Goal: Task Accomplishment & Management: Use online tool/utility

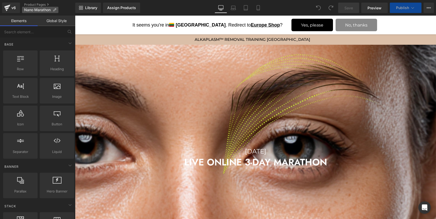
scroll to position [3, 3]
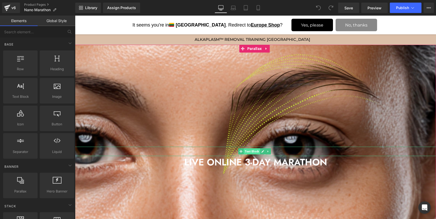
click at [253, 152] on span "Text Block" at bounding box center [252, 151] width 16 height 6
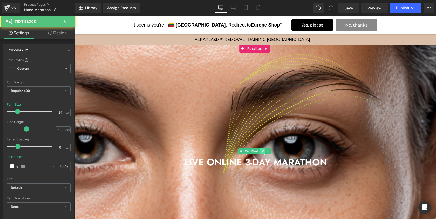
click at [263, 152] on icon at bounding box center [263, 151] width 3 height 3
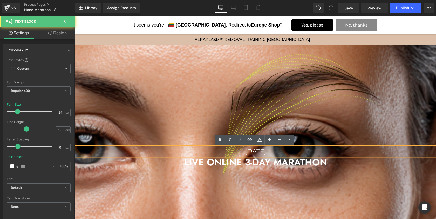
click at [263, 152] on p "[DATE]" at bounding box center [255, 151] width 361 height 9
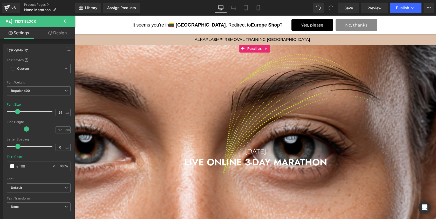
click at [203, 78] on div at bounding box center [255, 118] width 361 height 285
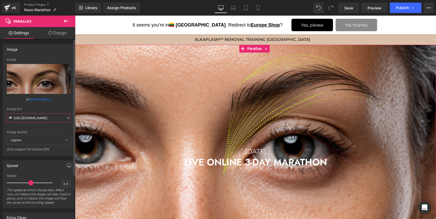
click at [43, 115] on input "[URL][DOMAIN_NAME]" at bounding box center [39, 117] width 64 height 9
paste input "nano_alopecia_master_class.jpg?v=1760529279"
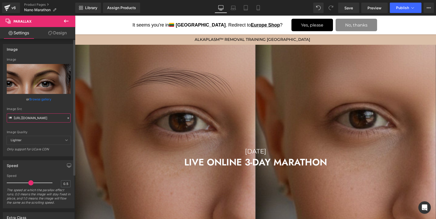
type input "[URL][DOMAIN_NAME]"
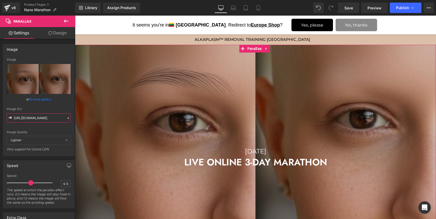
scroll to position [0, 0]
click at [244, 151] on span "Text Block" at bounding box center [252, 151] width 16 height 6
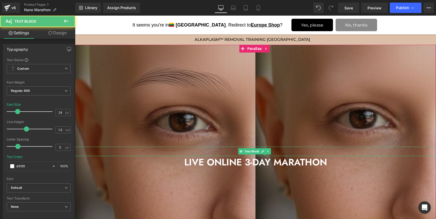
click at [236, 151] on p "[DATE]" at bounding box center [255, 151] width 361 height 9
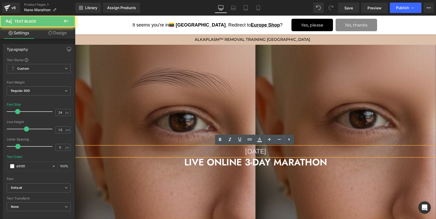
click at [236, 151] on p "[DATE]" at bounding box center [255, 151] width 361 height 9
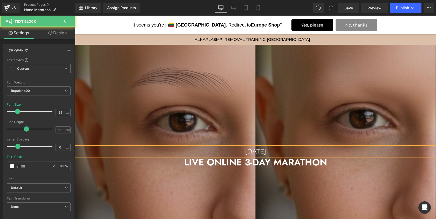
click at [268, 150] on p "[DATE]" at bounding box center [255, 151] width 361 height 9
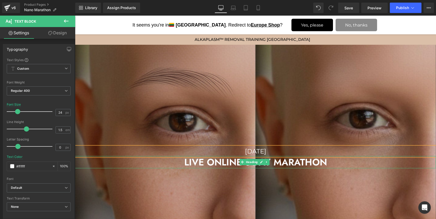
click at [224, 161] on h2 "LIVE ONLINE 3-DAY MARATHON" at bounding box center [255, 162] width 361 height 12
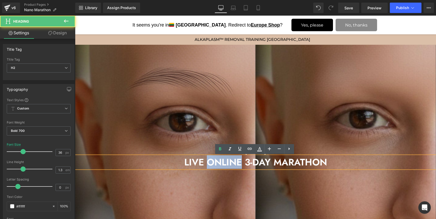
click at [224, 161] on h2 "LIVE ONLINE 3-DAY MARATHON" at bounding box center [255, 162] width 361 height 12
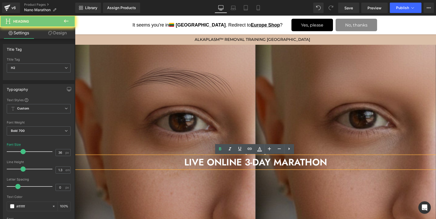
click at [250, 164] on h2 "LIVE ONLINE 3-DAY MARATHON" at bounding box center [255, 162] width 361 height 12
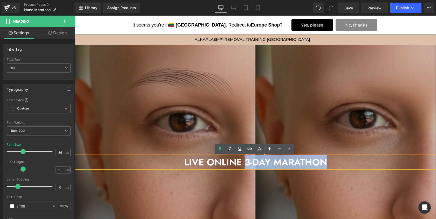
drag, startPoint x: 246, startPoint y: 162, endPoint x: 333, endPoint y: 165, distance: 87.3
click at [333, 165] on h2 "LIVE ONLINE 3-DAY MARATHON" at bounding box center [255, 162] width 361 height 12
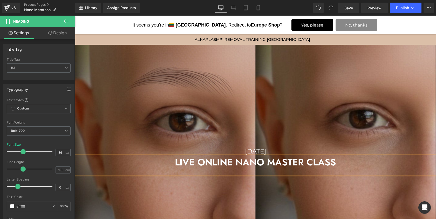
scroll to position [1689, 359]
click at [257, 169] on div "ALOPECIA" at bounding box center [255, 171] width 361 height 6
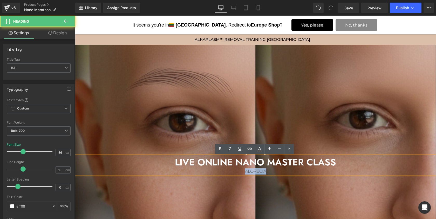
click at [257, 169] on div "ALOPECIA" at bounding box center [255, 171] width 361 height 6
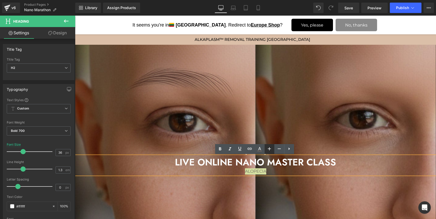
click at [272, 148] on icon at bounding box center [270, 148] width 6 height 6
click at [276, 148] on icon at bounding box center [279, 148] width 6 height 6
click at [259, 149] on icon at bounding box center [260, 148] width 3 height 3
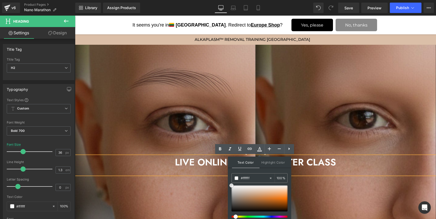
drag, startPoint x: 236, startPoint y: 200, endPoint x: 229, endPoint y: 181, distance: 20.0
click at [229, 182] on div "Text Color Highlight Color #333333 #70665e 100 % transparent 0 %" at bounding box center [259, 191] width 63 height 71
click at [222, 149] on icon at bounding box center [220, 149] width 6 height 6
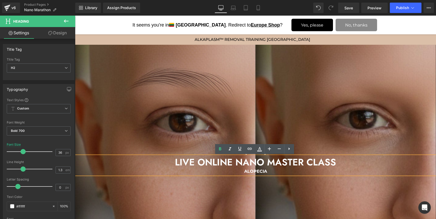
click at [270, 172] on div "ALOPECIA" at bounding box center [255, 171] width 361 height 6
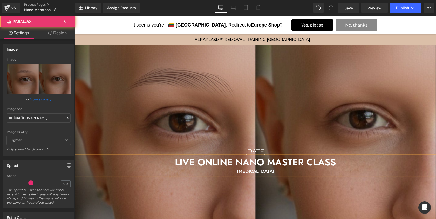
click at [357, 96] on div at bounding box center [255, 119] width 361 height 286
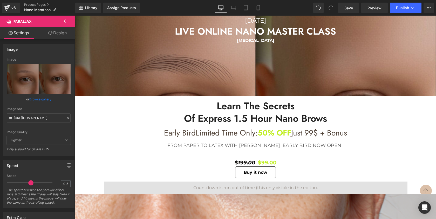
scroll to position [132, 0]
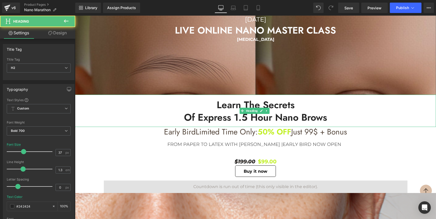
click at [235, 119] on span "of Express 1.5 Hour Nano Brows" at bounding box center [255, 117] width 143 height 14
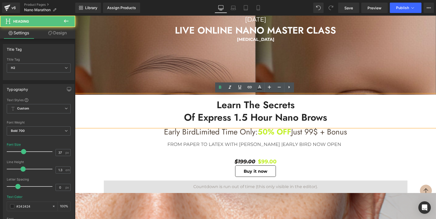
click at [248, 118] on span "of Express 1.5 Hour Nano Brows" at bounding box center [255, 117] width 143 height 14
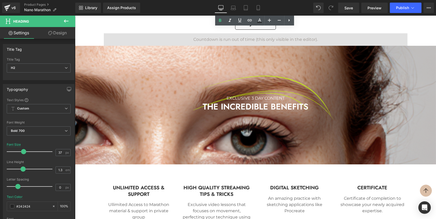
scroll to position [279, 0]
click at [309, 75] on div at bounding box center [255, 115] width 361 height 279
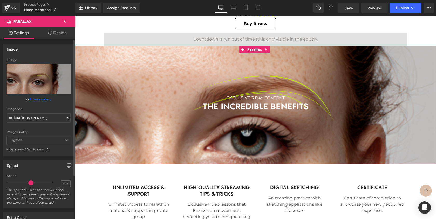
click at [42, 98] on link "Browse gallery" at bounding box center [40, 99] width 22 height 9
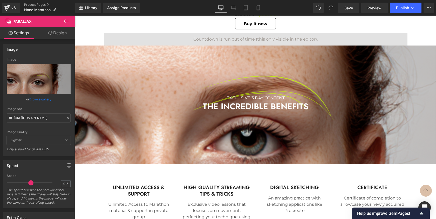
click at [231, 86] on div at bounding box center [255, 115] width 361 height 279
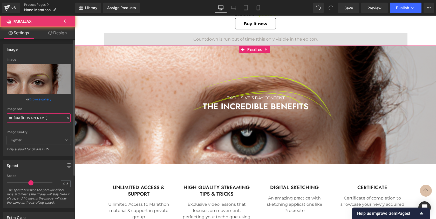
click at [28, 118] on input "[URL][DOMAIN_NAME]" at bounding box center [39, 117] width 64 height 9
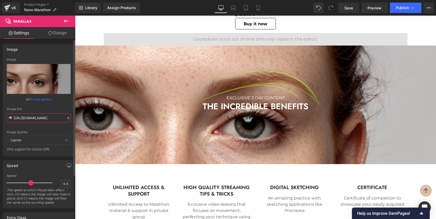
paste input "nano_[MEDICAL_DATA].jpg?v=176052968"
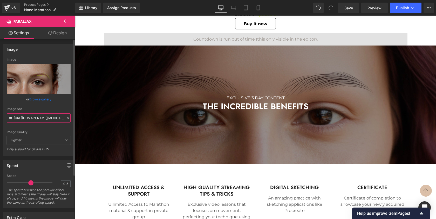
type input "[URL][DOMAIN_NAME][MEDICAL_DATA]"
click at [47, 131] on div "Image Quality" at bounding box center [39, 132] width 64 height 4
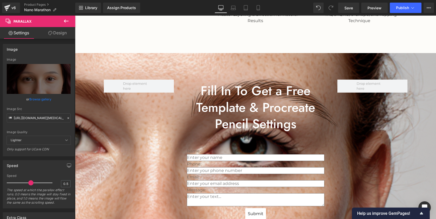
scroll to position [686, 0]
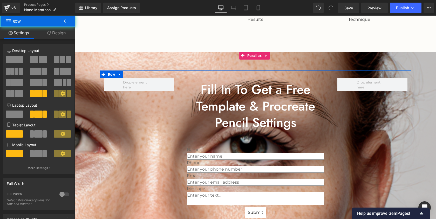
click at [141, 130] on div "Fill In To Get a Free Template & Procreate Pencil Settings Heading Name: Text B…" at bounding box center [256, 149] width 312 height 158
click at [137, 128] on div "Fill In To Get a Free Template & Procreate Pencil Settings Heading Name: Text B…" at bounding box center [256, 149] width 312 height 158
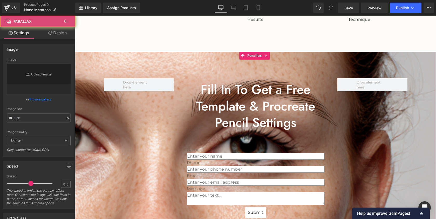
click at [117, 64] on div at bounding box center [255, 122] width 361 height 290
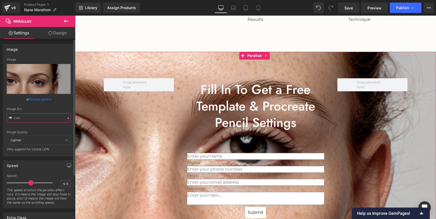
click at [37, 118] on input "text" at bounding box center [39, 117] width 64 height 9
paste input "nano_[MEDICAL_DATA]_master_class.jpg?v=176053053"
type input "[URL][DOMAIN_NAME][MEDICAL_DATA]"
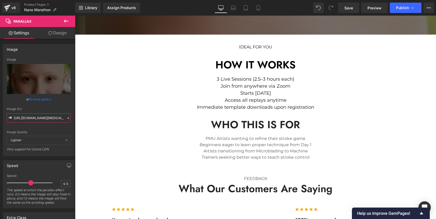
scroll to position [931, 0]
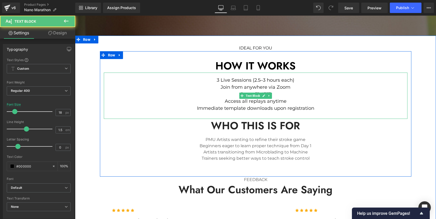
click at [220, 79] on span "3 Live Sessions (2.5–3 hours each)" at bounding box center [256, 80] width 78 height 6
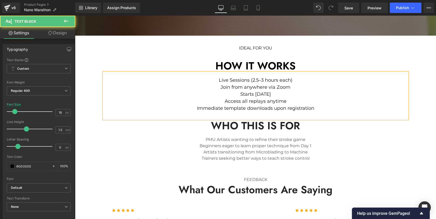
click at [261, 78] on span "Live Sessions (2.5–3 hours each)" at bounding box center [256, 80] width 74 height 6
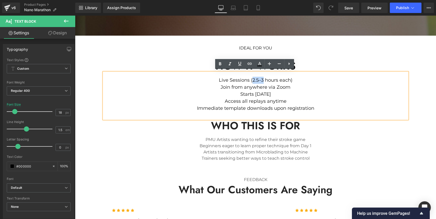
drag, startPoint x: 263, startPoint y: 78, endPoint x: 252, endPoint y: 78, distance: 10.7
click at [252, 78] on span "Live Sessions (2.5–3 hours each)" at bounding box center [256, 80] width 74 height 6
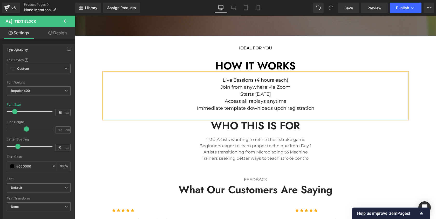
click at [280, 77] on span "Live Sessions (4 hours each)" at bounding box center [256, 80] width 66 height 6
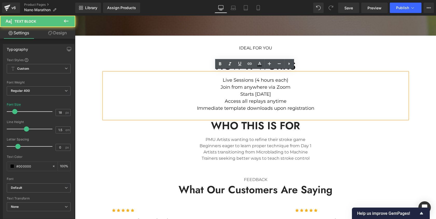
click at [280, 77] on span "Live Sessions (4 hours each)" at bounding box center [256, 80] width 66 height 6
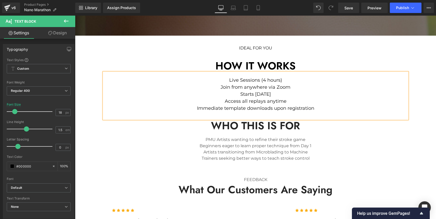
click at [263, 78] on span "Live Sessions (4 hours)" at bounding box center [255, 80] width 53 height 6
drag, startPoint x: 268, startPoint y: 84, endPoint x: 288, endPoint y: 85, distance: 20.3
click at [288, 85] on p "Join from anywhere via Zoom" at bounding box center [256, 87] width 304 height 7
click at [261, 94] on p "Starts [DATE]" at bounding box center [256, 94] width 304 height 7
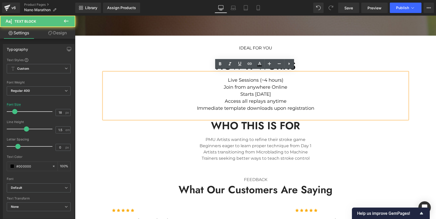
click at [261, 94] on p "Starts [DATE]" at bounding box center [256, 94] width 304 height 7
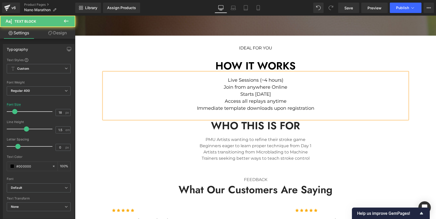
click at [277, 92] on p "Starts [DATE]" at bounding box center [256, 94] width 304 height 7
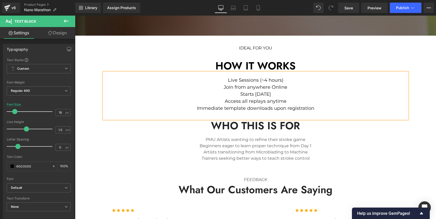
click at [288, 77] on p "Live Sessions (~4 hours)" at bounding box center [256, 80] width 304 height 7
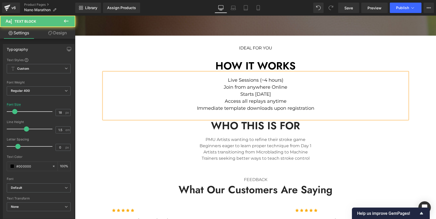
click at [292, 85] on p "Join from anywhere Online" at bounding box center [256, 87] width 304 height 7
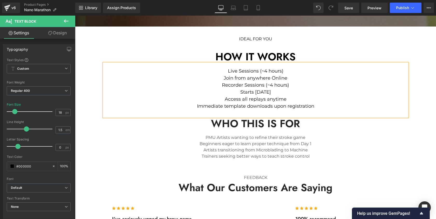
scroll to position [940, 0]
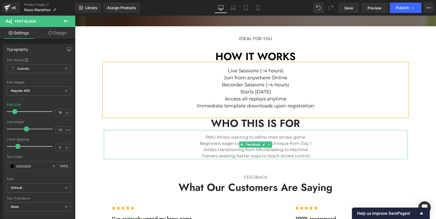
click at [213, 144] on p "Beginners eager to learn proper technique from Day 1" at bounding box center [256, 143] width 304 height 6
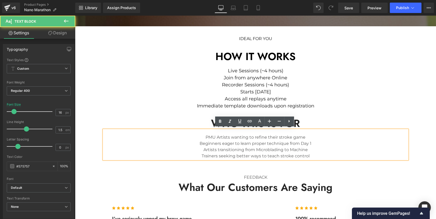
click at [307, 134] on p "PMU Artists wanting to refine their stroke game" at bounding box center [256, 137] width 304 height 6
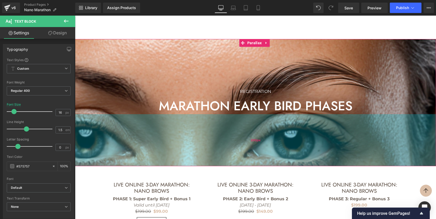
scroll to position [1281, 0]
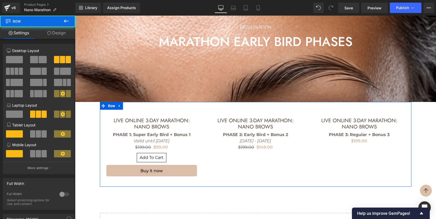
click at [209, 102] on div "LIVE ONLINE 3-DAY MARATHON: NANO BROWS (P) Title PHASE 1: Super Early Bird + Bo…" at bounding box center [256, 144] width 312 height 85
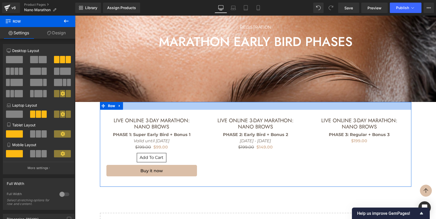
click at [235, 102] on div at bounding box center [256, 106] width 312 height 8
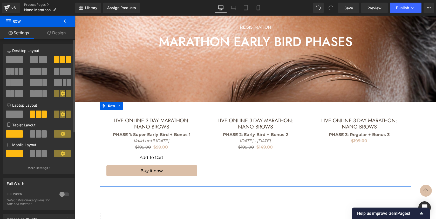
click at [17, 59] on span at bounding box center [14, 59] width 17 height 7
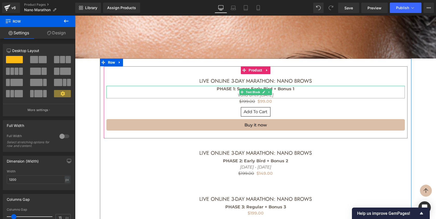
scroll to position [1337, 0]
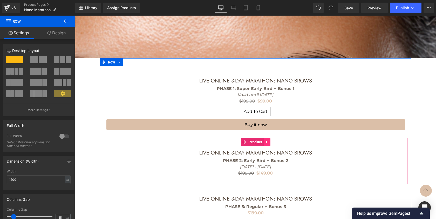
click at [267, 140] on icon at bounding box center [268, 142] width 4 height 4
click at [269, 140] on icon at bounding box center [271, 142] width 4 height 4
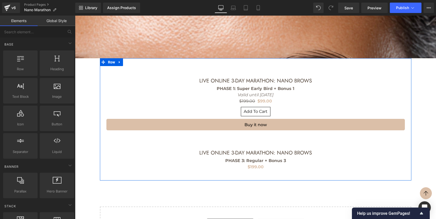
scroll to position [1752, 359]
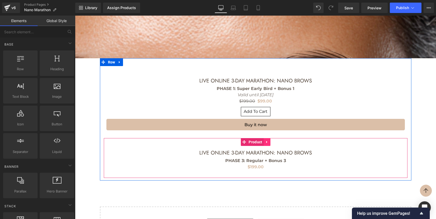
click at [267, 140] on icon at bounding box center [268, 142] width 4 height 4
click at [269, 140] on icon at bounding box center [271, 142] width 4 height 4
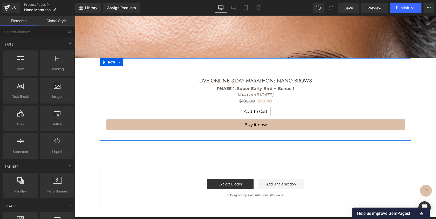
scroll to position [1712, 359]
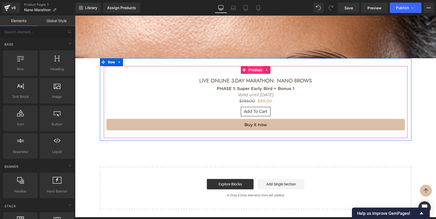
click at [259, 66] on span "Product" at bounding box center [256, 70] width 16 height 8
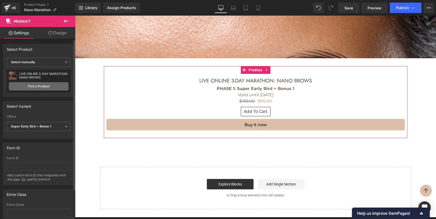
click at [44, 87] on link "Pick a Product" at bounding box center [39, 86] width 60 height 8
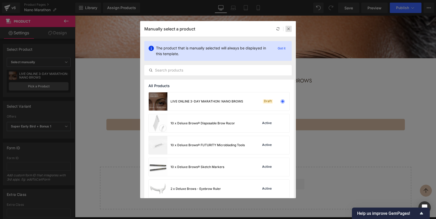
click at [291, 29] on div at bounding box center [289, 29] width 6 height 6
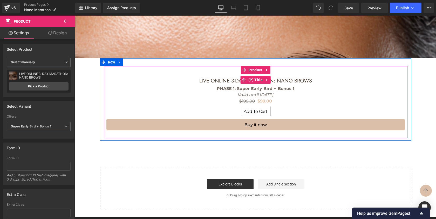
click at [232, 78] on link "LIVE ONLINE 3-DAY MARATHON: NANO BROWS" at bounding box center [256, 81] width 113 height 6
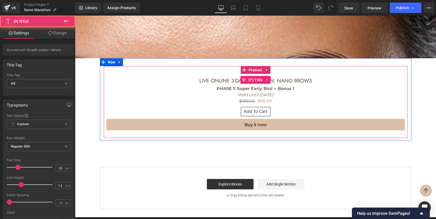
click at [231, 78] on link "LIVE ONLINE 3-DAY MARATHON: NANO BROWS" at bounding box center [256, 81] width 113 height 6
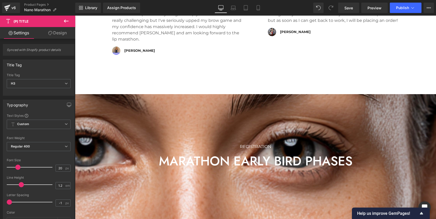
scroll to position [1210, 0]
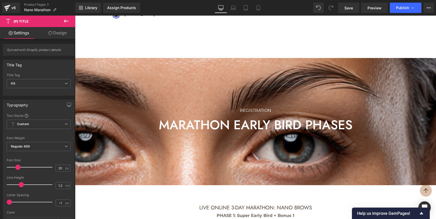
click at [227, 67] on div at bounding box center [255, 117] width 361 height 280
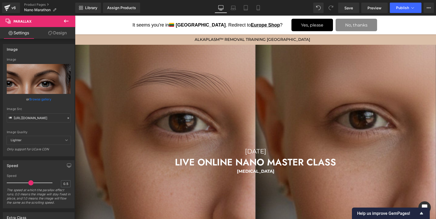
scroll to position [0, 0]
click at [204, 79] on div at bounding box center [255, 119] width 361 height 286
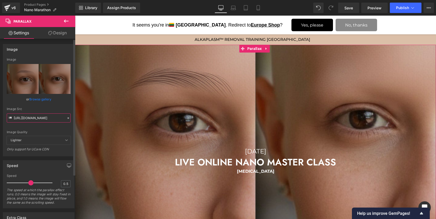
click at [27, 117] on input "[URL][DOMAIN_NAME]" at bounding box center [39, 117] width 64 height 9
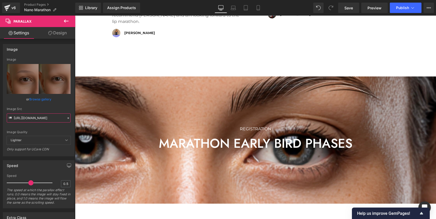
scroll to position [1190, 0]
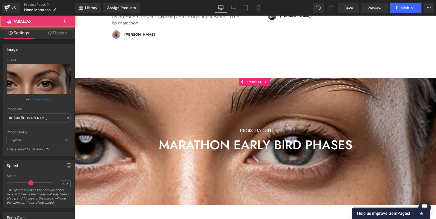
click at [167, 90] on div at bounding box center [255, 119] width 361 height 280
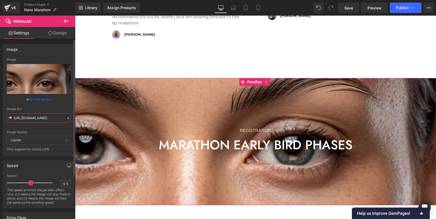
click at [47, 119] on input "[URL][DOMAIN_NAME]" at bounding box center [39, 117] width 64 height 9
paste input "nano_alopecia_master_class.jpg?v=1760529279"
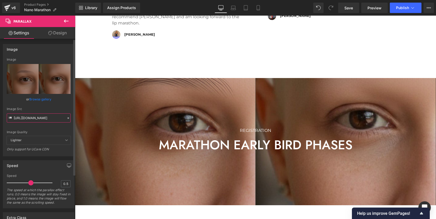
type input "[URL][DOMAIN_NAME]"
click at [61, 125] on div "Image Quality Lighter Lightest Lighter Lighter Lightest Only support for UCare …" at bounding box center [39, 97] width 64 height 78
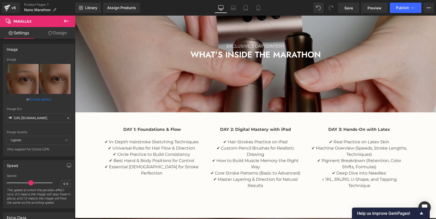
scroll to position [526, 0]
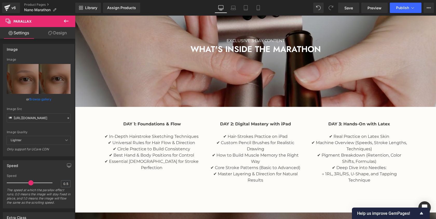
click at [149, 125] on div "DAY 1: Foundations & Flow" at bounding box center [152, 124] width 96 height 6
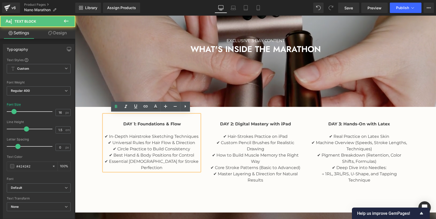
click at [144, 122] on strong "DAY 1: Foundations & Flow" at bounding box center [152, 123] width 58 height 5
drag, startPoint x: 137, startPoint y: 123, endPoint x: 118, endPoint y: 123, distance: 18.7
click at [118, 123] on div "DAY 1: Foundations & Flow" at bounding box center [152, 124] width 96 height 6
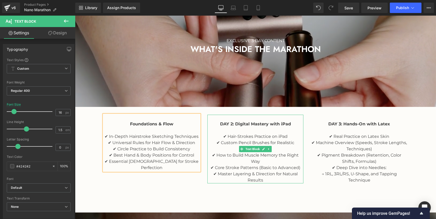
click at [233, 124] on strong "DAY 2: Digital Mastery with iPad" at bounding box center [255, 123] width 71 height 5
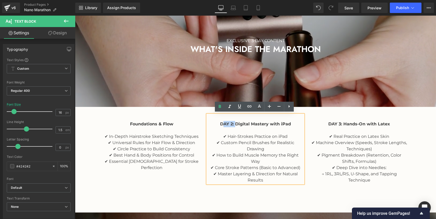
drag, startPoint x: 235, startPoint y: 124, endPoint x: 222, endPoint y: 123, distance: 13.0
click at [222, 123] on strong "DAY 2: Digital Mastery with iPad" at bounding box center [255, 123] width 71 height 5
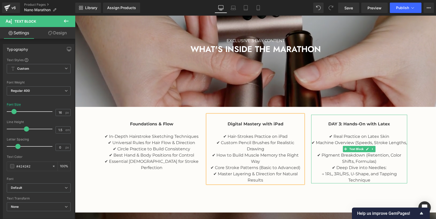
click at [342, 118] on div "DAY 3: Hands-On with Latex ✔ Real Practice on Latex Skin ✔ Machine Overview (Sp…" at bounding box center [360, 149] width 96 height 69
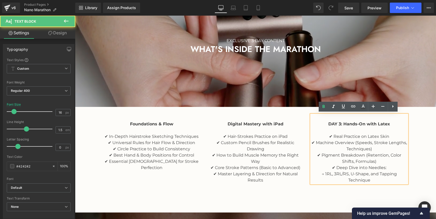
click at [342, 123] on strong "DAY 3: Hands-On with Latex" at bounding box center [360, 123] width 62 height 5
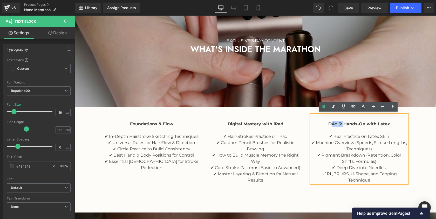
drag, startPoint x: 343, startPoint y: 123, endPoint x: 331, endPoint y: 123, distance: 12.7
click at [331, 123] on strong "DAY 3: Hands-On with Latex" at bounding box center [360, 123] width 62 height 5
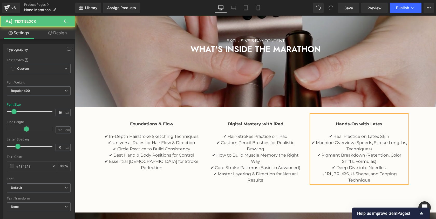
click at [342, 173] on div "→ 1RL, 3RL/RS, U-Shape, and Tapping Technique" at bounding box center [360, 177] width 96 height 12
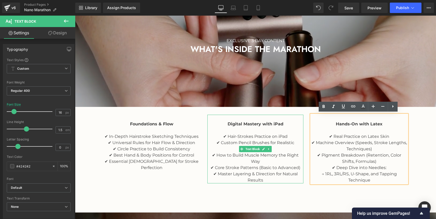
click at [278, 137] on div "✔ Hair-Strokes Practice on iPad" at bounding box center [256, 136] width 96 height 6
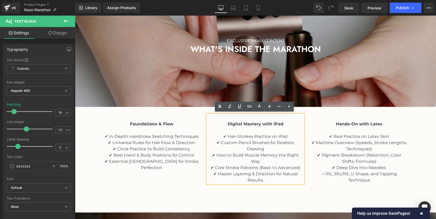
click at [264, 123] on strong "Digital Mastery with iPad" at bounding box center [256, 123] width 56 height 5
click at [171, 135] on div "✔ In-Depth Hairstroke Sketching Techniques" at bounding box center [152, 136] width 96 height 6
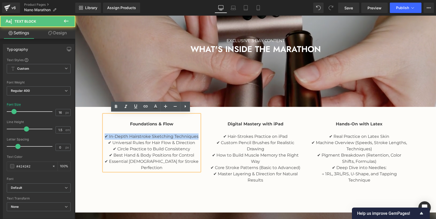
drag, startPoint x: 197, startPoint y: 136, endPoint x: 102, endPoint y: 135, distance: 95.1
click at [104, 135] on div "Foundations & Flow ✔ In-Depth Hairstroke Sketching Techniques ✔ Universal Rules…" at bounding box center [152, 143] width 96 height 56
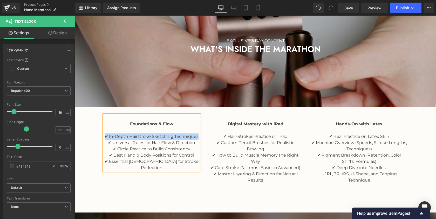
copy div "✔ In-Depth Hairstroke Sketching Techniques"
click at [165, 134] on div "✔ In-Depth Hairstroke Sketching Techniques" at bounding box center [152, 136] width 96 height 6
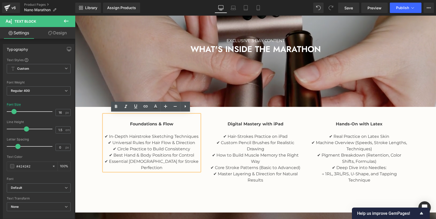
click at [198, 135] on div "✔ In-Depth Hairstroke Sketching Techniques" at bounding box center [152, 136] width 96 height 6
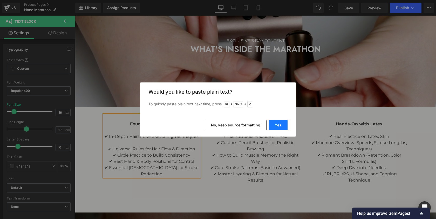
click at [284, 125] on button "Yes" at bounding box center [278, 125] width 19 height 10
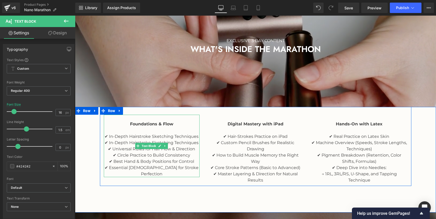
click at [171, 140] on div "✔ In-Depth Hairstroke Sketching Techniques" at bounding box center [152, 143] width 96 height 6
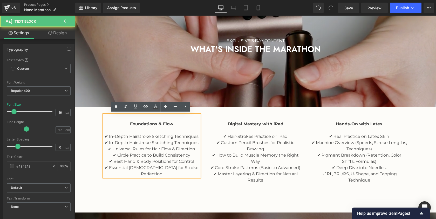
click at [159, 142] on div "✔ In-Depth Hairstroke Sketching Techniques" at bounding box center [152, 143] width 96 height 6
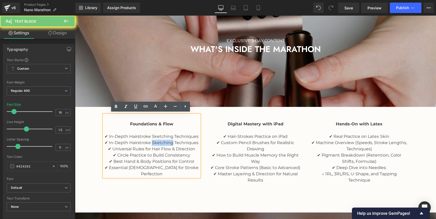
click at [159, 142] on div "✔ In-Depth Hairstroke Sketching Techniques" at bounding box center [152, 143] width 96 height 6
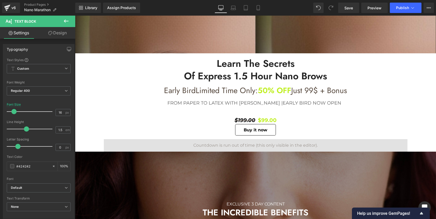
scroll to position [172, 0]
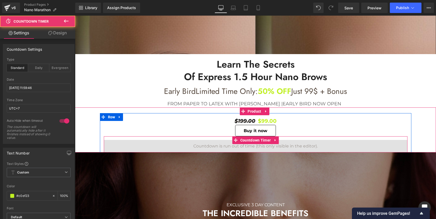
click at [289, 145] on div "00 Days 00 Hrs 00 Mins 00 Secs" at bounding box center [256, 146] width 304 height 12
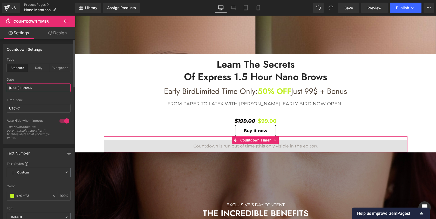
click at [23, 88] on input "[DATE] 11:59:46" at bounding box center [39, 87] width 64 height 9
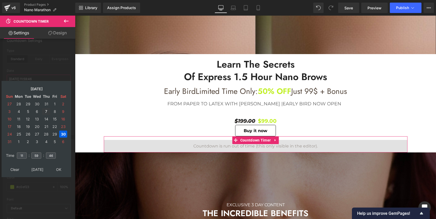
scroll to position [9, 0]
click at [33, 88] on td "[DATE]" at bounding box center [36, 88] width 44 height 7
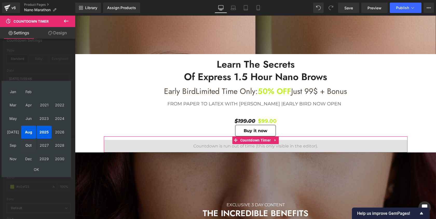
click at [28, 144] on td "Oct" at bounding box center [28, 145] width 15 height 13
click at [35, 168] on td "OK" at bounding box center [36, 169] width 62 height 7
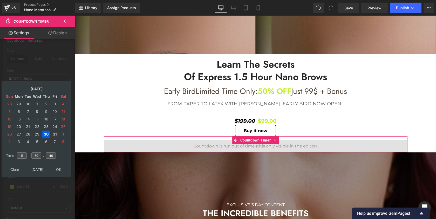
click at [54, 134] on td "31" at bounding box center [55, 133] width 8 height 7
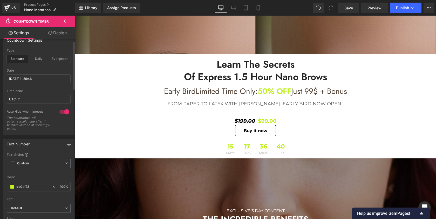
scroll to position [1718, 359]
click at [314, 89] on span "Just 99$ + Bonus" at bounding box center [320, 90] width 56 height 11
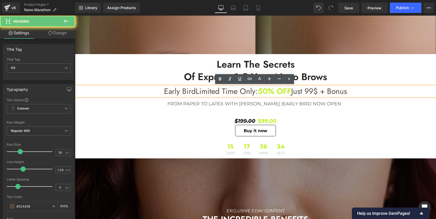
click at [307, 91] on span "Just 99$ + Bonus" at bounding box center [320, 90] width 56 height 11
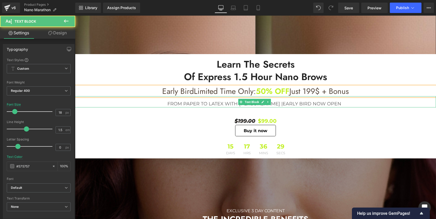
click at [209, 104] on p "FROM PAPER TO LATEX WITH [PERSON_NAME] | EARLY BIRD NOW OPEN" at bounding box center [254, 103] width 359 height 7
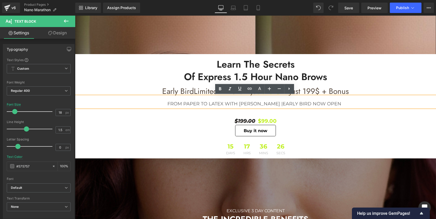
click at [216, 102] on p "FROM PAPER TO LATEX WITH [PERSON_NAME] | EARLY BIRD NOW OPEN" at bounding box center [254, 103] width 359 height 7
click at [345, 105] on span "EARLY BIRD NOW OPEN" at bounding box center [325, 104] width 59 height 6
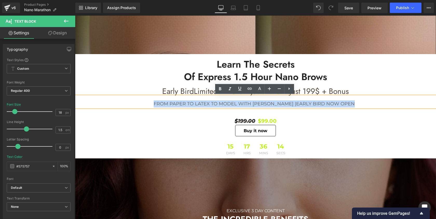
drag, startPoint x: 372, startPoint y: 102, endPoint x: 301, endPoint y: 100, distance: 71.0
click at [301, 100] on div "FROM PAPER TO LATEX TO MODEL WITH [PERSON_NAME] | EARLY BIRD NOW OPEN" at bounding box center [255, 101] width 361 height 11
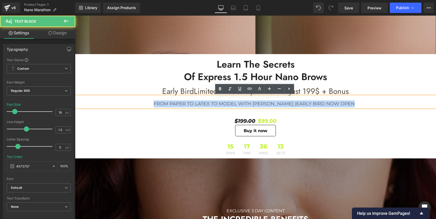
click at [301, 100] on div "FROM PAPER TO LATEX TO MODEL WITH [PERSON_NAME] | EARLY BIRD NOW OPEN" at bounding box center [255, 101] width 361 height 11
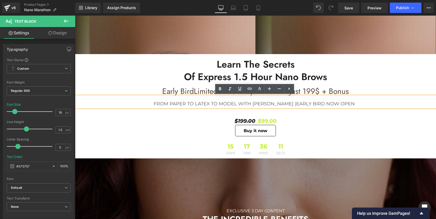
drag, startPoint x: 374, startPoint y: 103, endPoint x: 301, endPoint y: 102, distance: 72.2
click at [301, 102] on p "FROM PAPER TO LATEX TO MODEL WITH [PERSON_NAME] | EARLY BIRD NOW OPEN" at bounding box center [254, 103] width 359 height 7
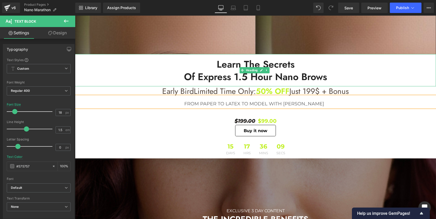
click at [214, 77] on span "of Express 1.5 Hour Nano Brows" at bounding box center [255, 77] width 143 height 14
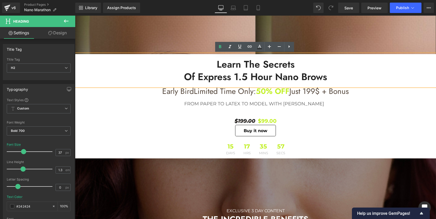
click at [214, 75] on span "of Express 1.5 Hour Nano Brows" at bounding box center [255, 77] width 143 height 14
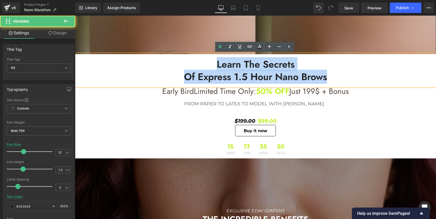
drag, startPoint x: 215, startPoint y: 61, endPoint x: 357, endPoint y: 77, distance: 143.2
click at [357, 77] on div "Learn The Secrets of Express 1.5 Hour Nano Brows" at bounding box center [255, 70] width 361 height 32
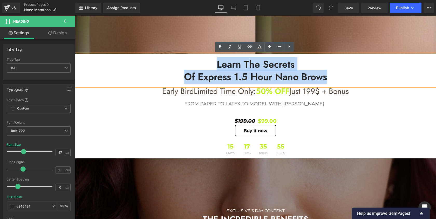
paste div
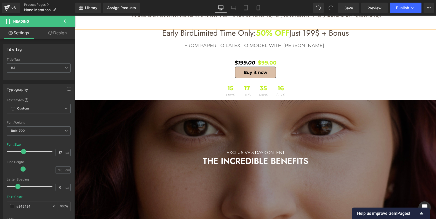
scroll to position [243, 0]
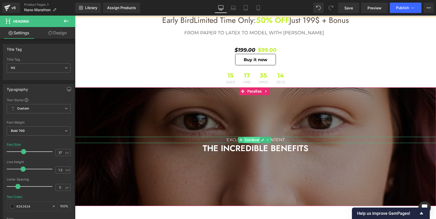
click at [256, 137] on span "Text Block" at bounding box center [252, 140] width 16 height 6
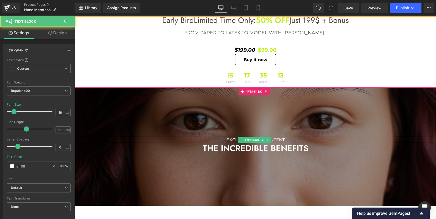
click at [286, 138] on p "EXCLUSIVE 3 DAY CONTENT" at bounding box center [255, 140] width 361 height 6
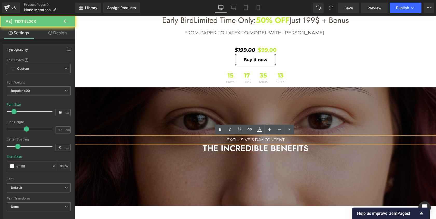
click at [281, 138] on p "EXCLUSIVE 3 DAY CONTENT" at bounding box center [255, 140] width 361 height 6
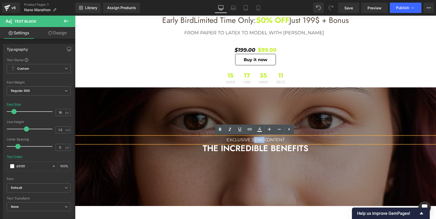
drag, startPoint x: 264, startPoint y: 139, endPoint x: 252, endPoint y: 139, distance: 11.4
click at [252, 139] on p "EXCLUSIVE 3 DAY CONTENT" at bounding box center [255, 140] width 361 height 6
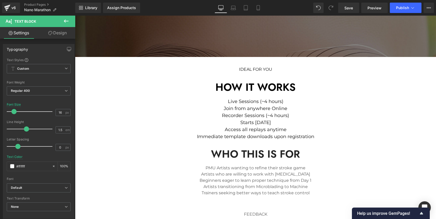
scroll to position [917, 0]
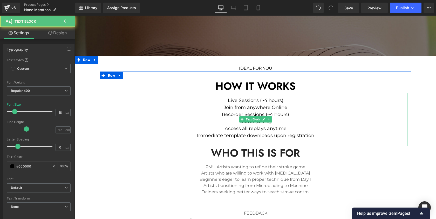
click at [291, 104] on p "Join from anywhere Online" at bounding box center [256, 107] width 304 height 7
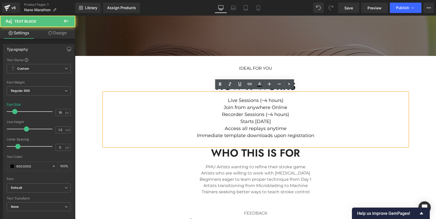
click at [289, 97] on p "Live Sessions (~4 hours)" at bounding box center [256, 100] width 304 height 7
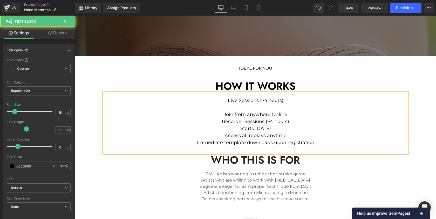
scroll to position [1725, 359]
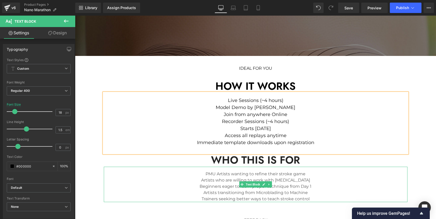
click at [323, 177] on p "Artists who are willing to work with [MEDICAL_DATA]" at bounding box center [256, 180] width 304 height 6
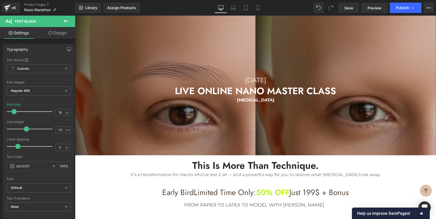
scroll to position [70, 0]
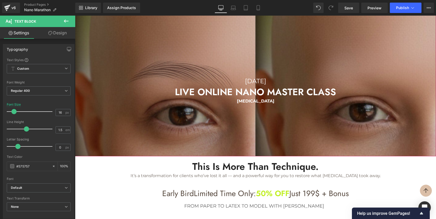
click at [264, 78] on link at bounding box center [262, 81] width 5 height 6
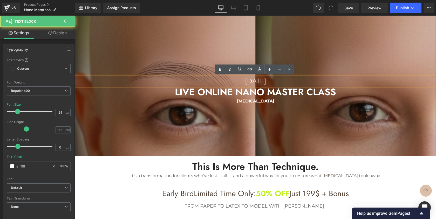
click at [266, 80] on p "[DATE]" at bounding box center [255, 80] width 361 height 9
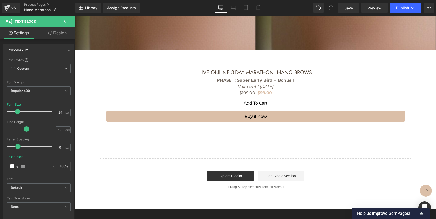
scroll to position [1310, 0]
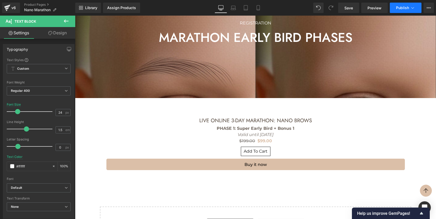
click at [400, 8] on span "Publish" at bounding box center [402, 8] width 13 height 4
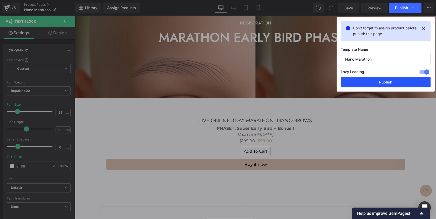
click at [368, 81] on button "Publish" at bounding box center [386, 82] width 90 height 10
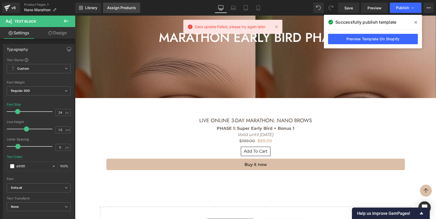
click at [123, 9] on div "Assign Products" at bounding box center [121, 8] width 29 height 4
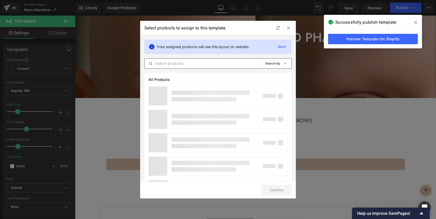
click at [193, 62] on input "text" at bounding box center [203, 63] width 116 height 6
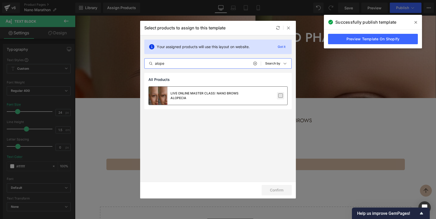
type input "alope"
click at [281, 97] on label at bounding box center [281, 95] width 5 height 5
click at [281, 96] on input "checkbox" at bounding box center [281, 96] width 0 height 0
click at [281, 192] on button "Confirm" at bounding box center [277, 190] width 30 height 10
click at [416, 23] on icon at bounding box center [416, 22] width 3 height 4
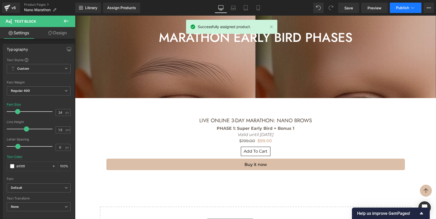
click at [406, 7] on span "Publish" at bounding box center [402, 8] width 13 height 4
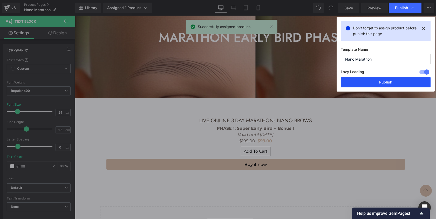
drag, startPoint x: 387, startPoint y: 82, endPoint x: 312, endPoint y: 64, distance: 77.4
click at [387, 82] on button "Publish" at bounding box center [386, 82] width 90 height 10
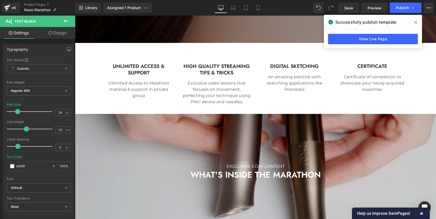
scroll to position [421, 0]
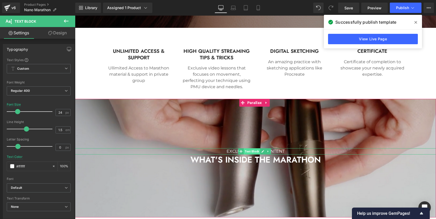
click at [257, 151] on span "Text Block" at bounding box center [252, 151] width 16 height 6
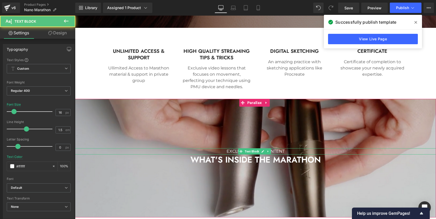
click at [275, 150] on p "EXCLUSIVE 3 DAY CONTENT" at bounding box center [255, 151] width 361 height 6
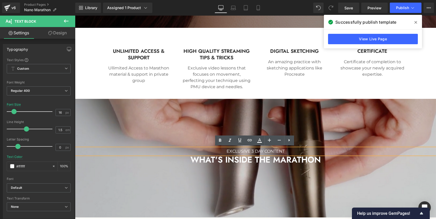
click at [262, 151] on p "EXCLUSIVE 3 DAY CONTENT" at bounding box center [255, 151] width 361 height 6
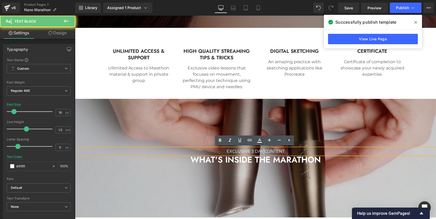
click at [262, 151] on p "EXCLUSIVE 3 DAY CONTENT" at bounding box center [255, 151] width 361 height 6
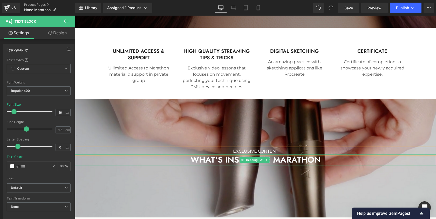
click at [290, 159] on span "WHAT'S INSIDE THE MARATHON" at bounding box center [256, 160] width 130 height 12
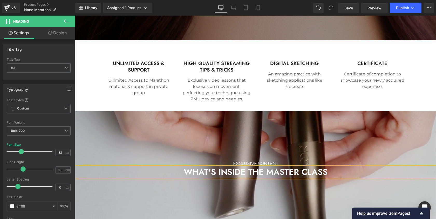
scroll to position [408, 0]
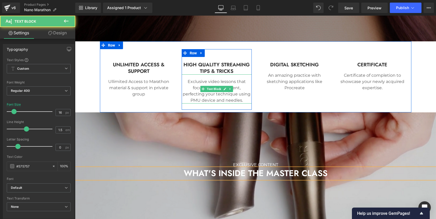
click at [211, 81] on p "Exclusive video lessons that focuses on movement, perfecting your technique usi…" at bounding box center [217, 90] width 70 height 25
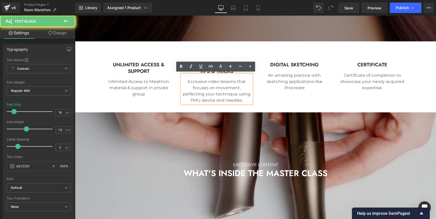
click at [208, 80] on p "Exclusive video lessons that focuses on movement, perfecting your technique usi…" at bounding box center [217, 90] width 70 height 25
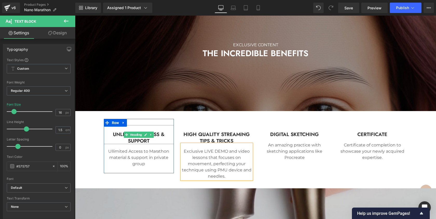
scroll to position [342, 0]
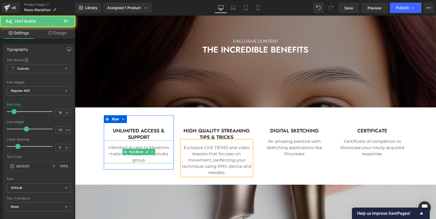
click at [160, 146] on p "Ullimited Access to Marathon material & support in private group" at bounding box center [139, 153] width 70 height 19
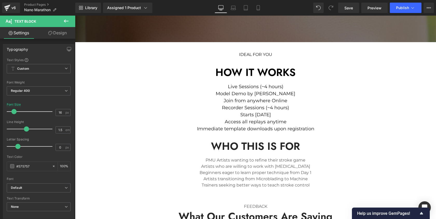
scroll to position [937, 0]
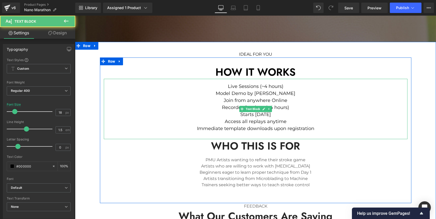
click at [221, 94] on span "Model Demo by [PERSON_NAME]" at bounding box center [256, 93] width 80 height 6
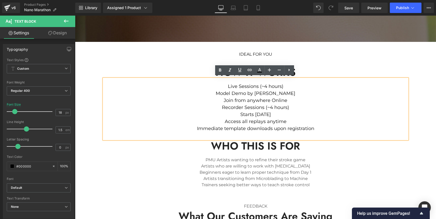
drag, startPoint x: 211, startPoint y: 91, endPoint x: 297, endPoint y: 95, distance: 85.5
click at [297, 95] on p "Model Demo by [PERSON_NAME]" at bounding box center [256, 93] width 304 height 7
click at [222, 69] on icon at bounding box center [220, 70] width 6 height 6
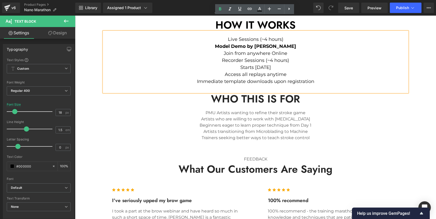
scroll to position [1005, 0]
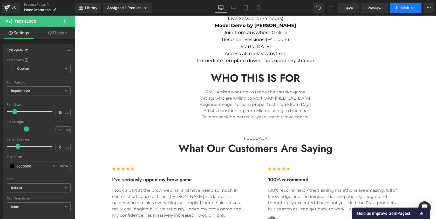
click at [405, 10] on button "Publish" at bounding box center [406, 8] width 32 height 10
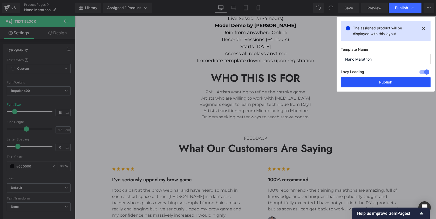
click at [368, 81] on button "Publish" at bounding box center [386, 82] width 90 height 10
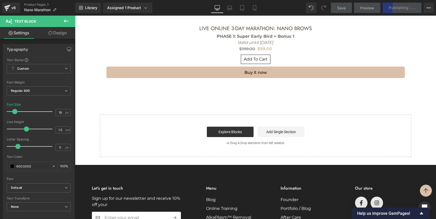
scroll to position [1409, 0]
